Goal: Find contact information: Find contact information

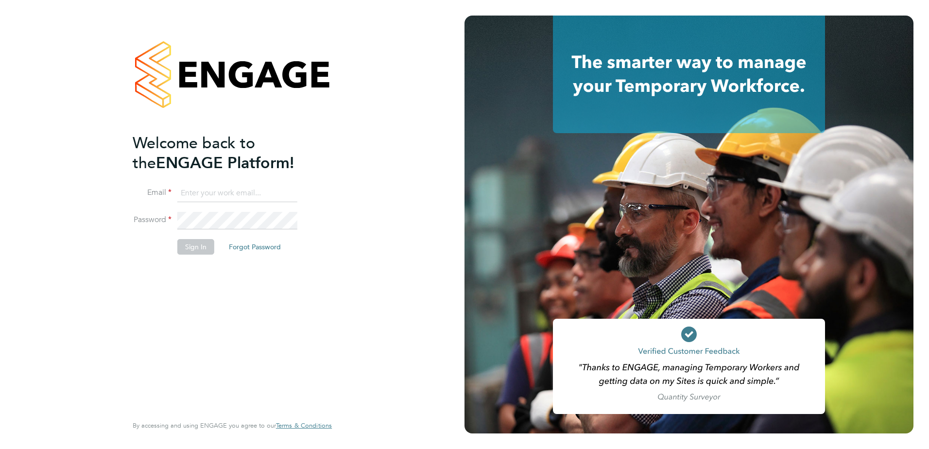
type input "[PERSON_NAME][EMAIL_ADDRESS][PERSON_NAME][DOMAIN_NAME]"
click at [198, 246] on button "Sign In" at bounding box center [195, 247] width 37 height 16
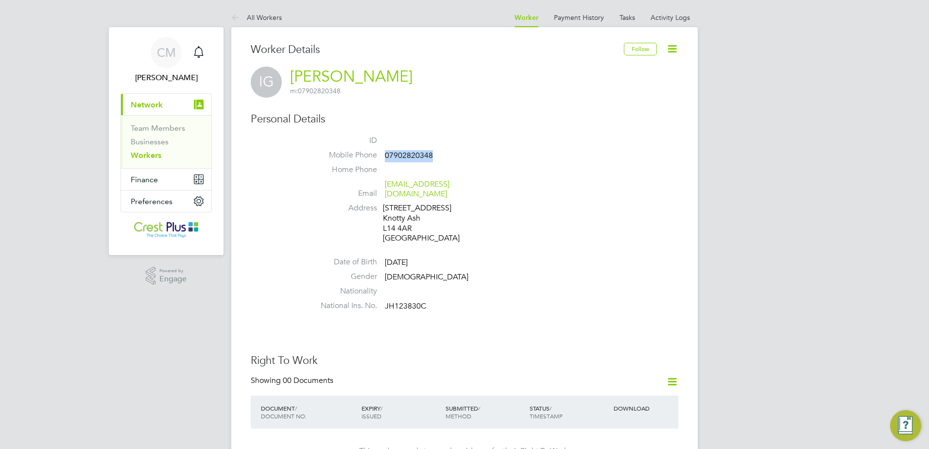
drag, startPoint x: 422, startPoint y: 152, endPoint x: 385, endPoint y: 152, distance: 36.4
click at [385, 152] on span "07902820348" at bounding box center [409, 156] width 48 height 10
click at [418, 161] on li "Mobile Phone 07902820348" at bounding box center [493, 157] width 369 height 15
drag, startPoint x: 468, startPoint y: 184, endPoint x: 386, endPoint y: 187, distance: 82.1
click at [386, 187] on li "Email iangriffiths28@outlook.com" at bounding box center [493, 191] width 369 height 24
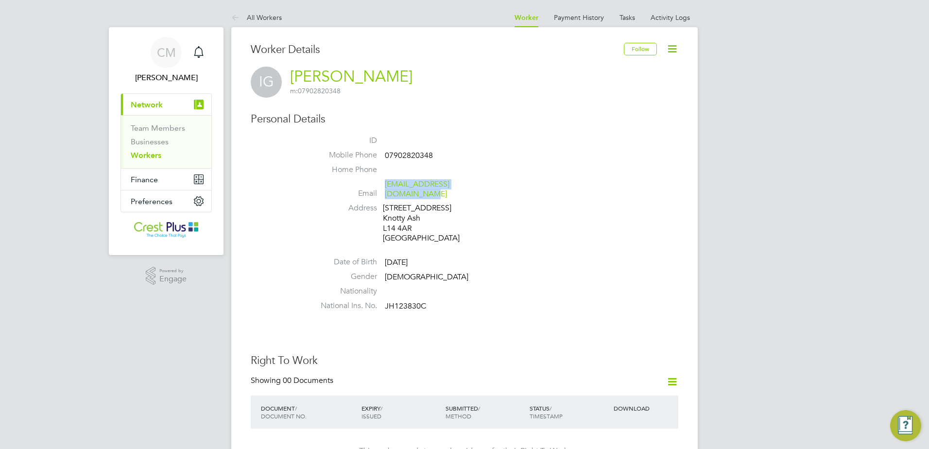
copy link "iangriffiths28@outlook.com"
drag, startPoint x: 425, startPoint y: 307, endPoint x: 385, endPoint y: 306, distance: 39.8
click at [385, 306] on span "JH123830C" at bounding box center [405, 306] width 41 height 10
copy span "JH123830C"
